Goal: Task Accomplishment & Management: Manage account settings

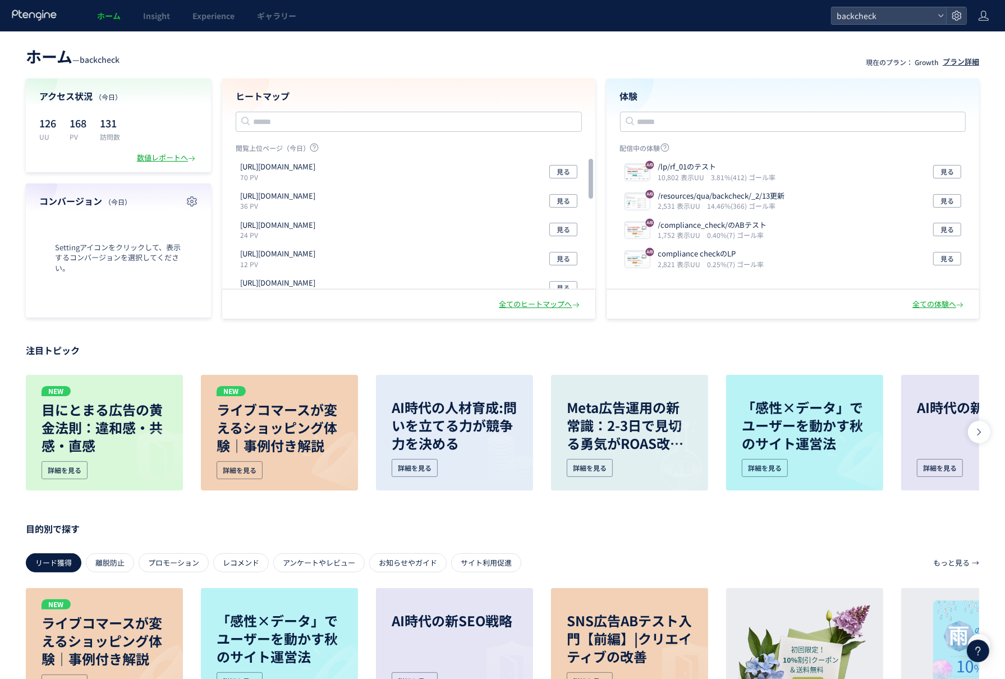
click at [956, 59] on div "プラン詳細" at bounding box center [960, 62] width 36 height 11
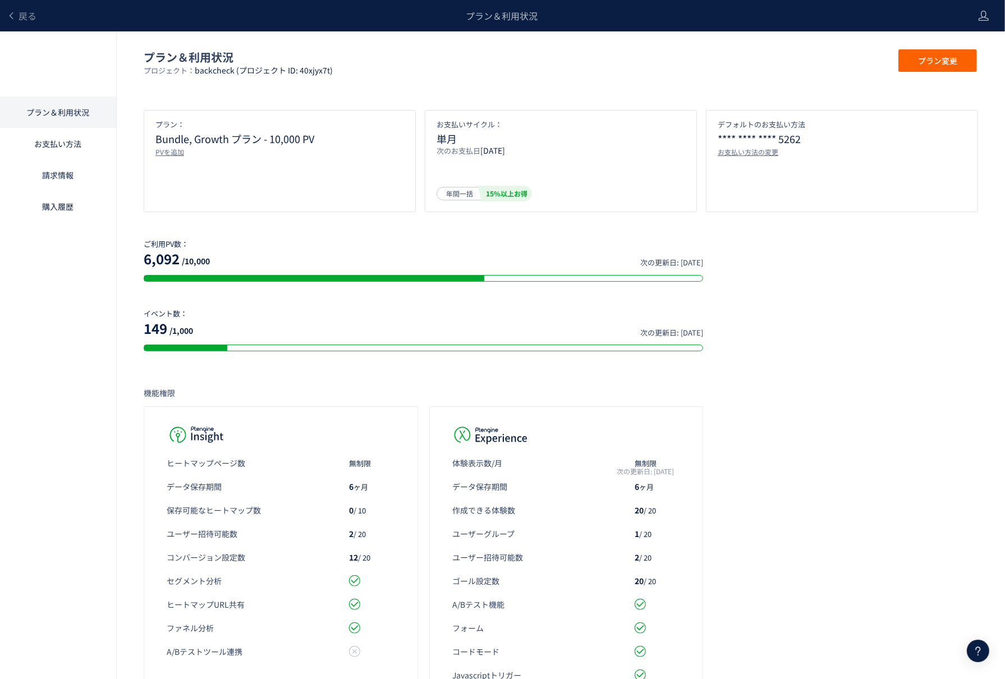
click at [71, 160] on link "請求情報" at bounding box center [58, 174] width 116 height 31
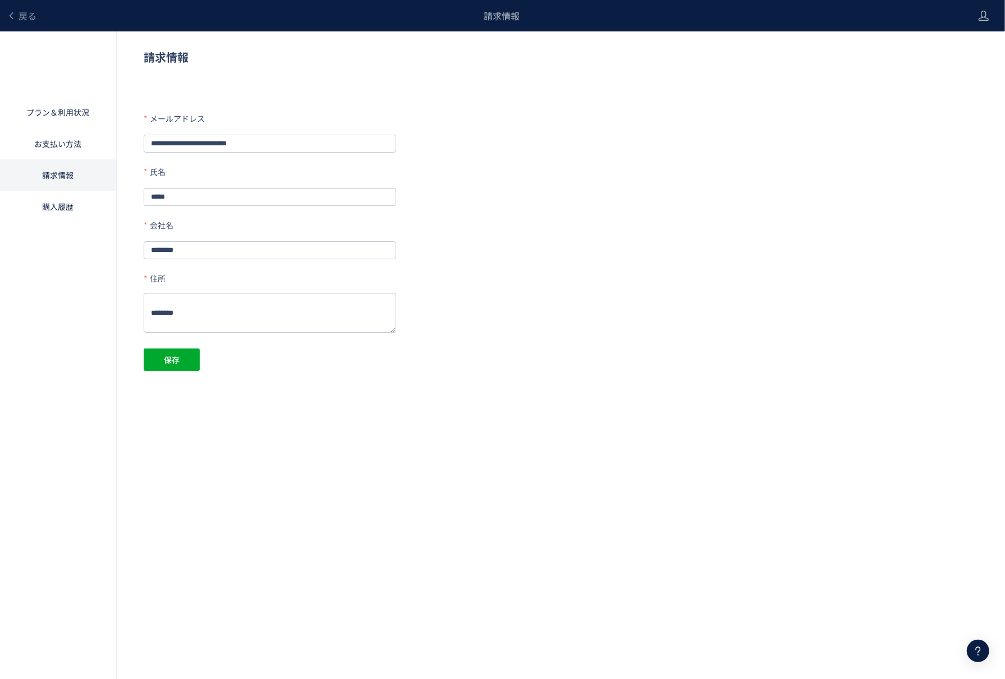
click at [70, 146] on link "お支払い方法" at bounding box center [58, 143] width 116 height 31
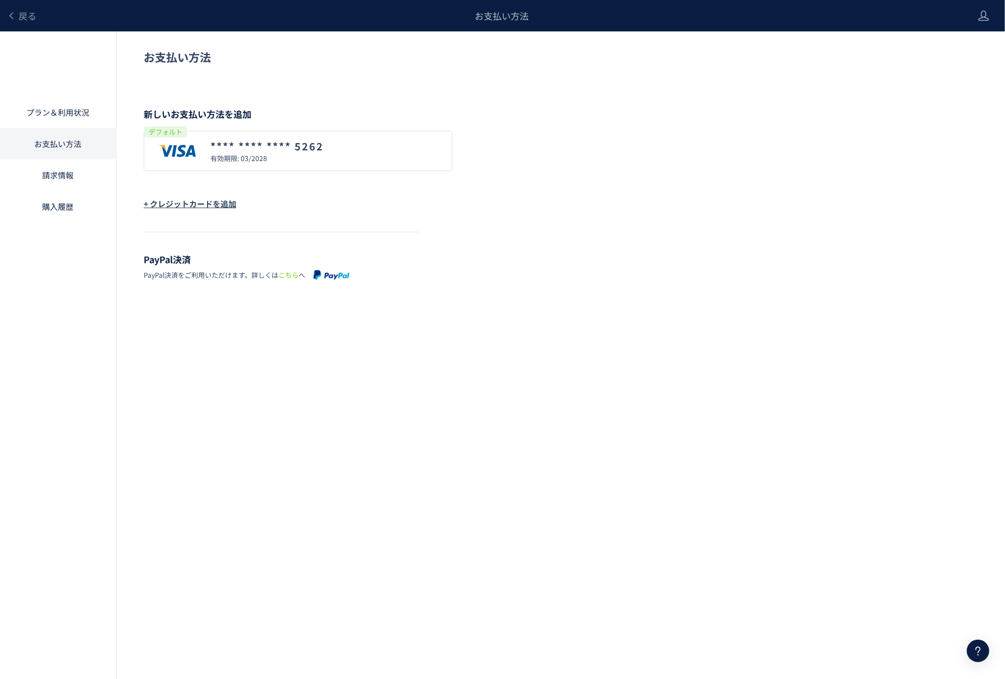
click at [62, 177] on link "請求情報" at bounding box center [58, 174] width 116 height 31
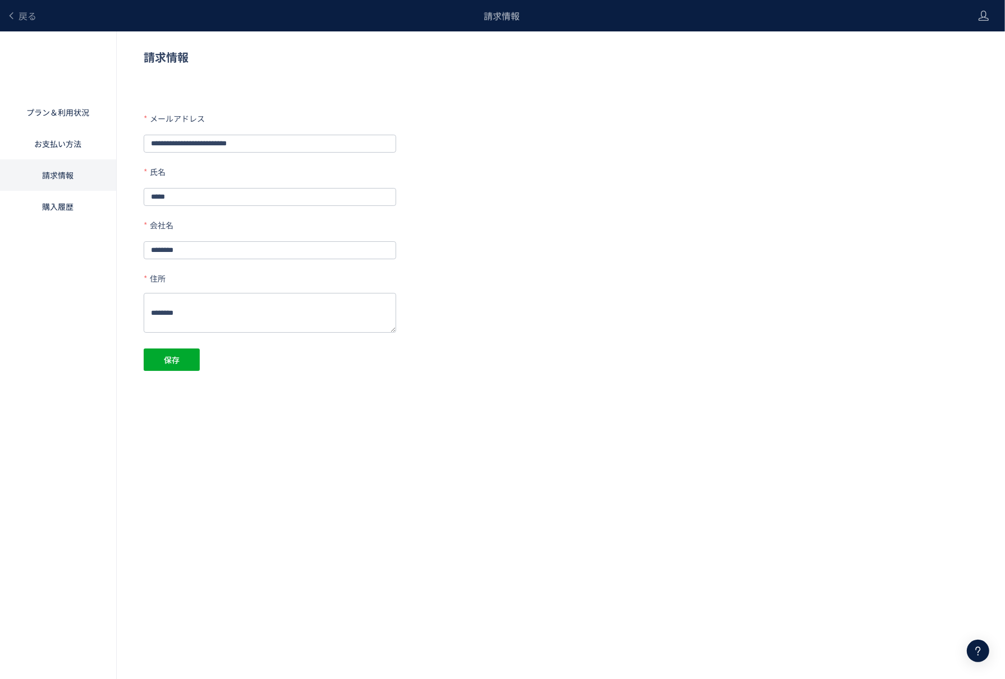
click at [62, 205] on link "購入履歴" at bounding box center [58, 206] width 116 height 31
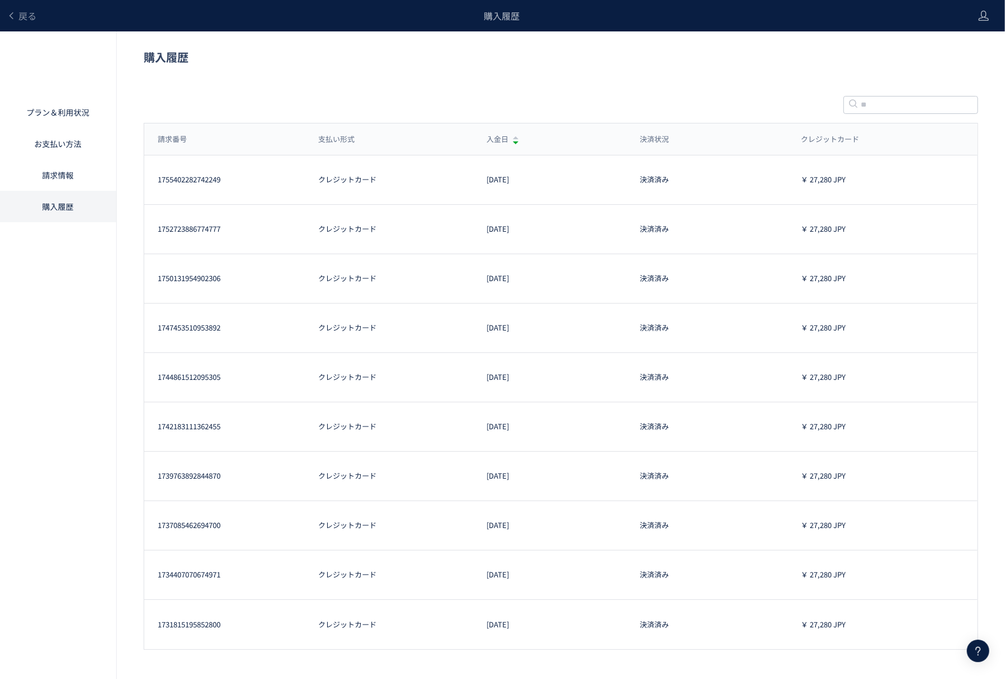
click at [57, 172] on link "請求情報" at bounding box center [58, 174] width 116 height 31
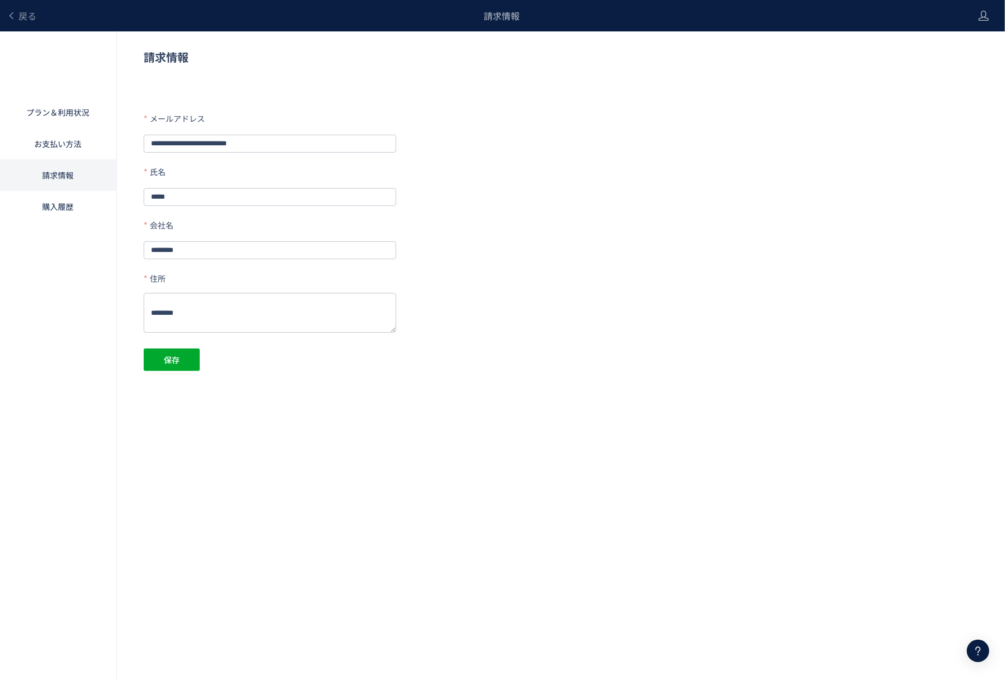
click at [63, 141] on link "お支払い方法" at bounding box center [58, 143] width 116 height 31
